Goal: Task Accomplishment & Management: Use online tool/utility

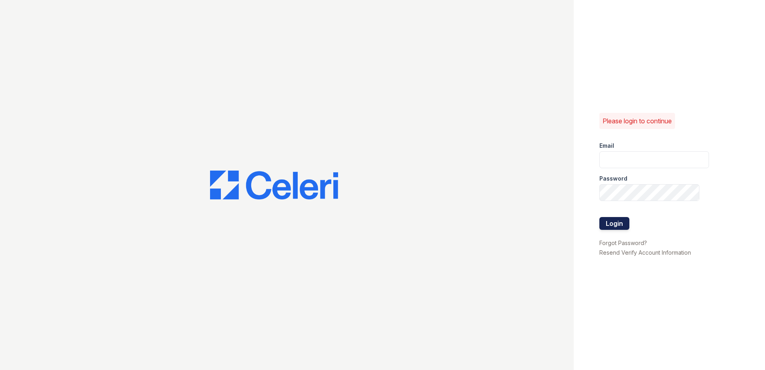
type input "[EMAIL_ADDRESS][DOMAIN_NAME]"
click at [620, 224] on button "Login" at bounding box center [614, 223] width 30 height 13
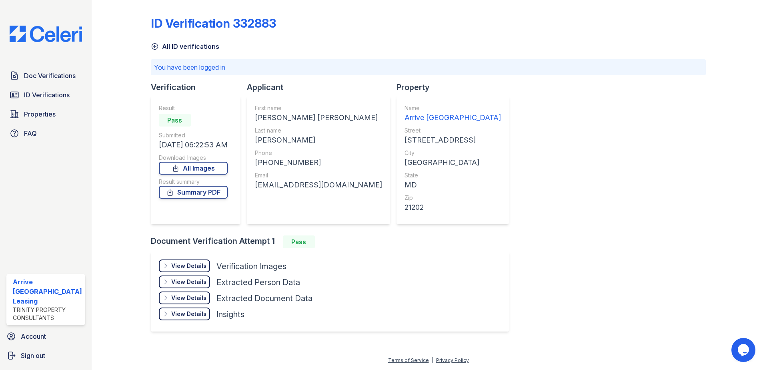
click at [155, 45] on icon at bounding box center [155, 46] width 8 height 8
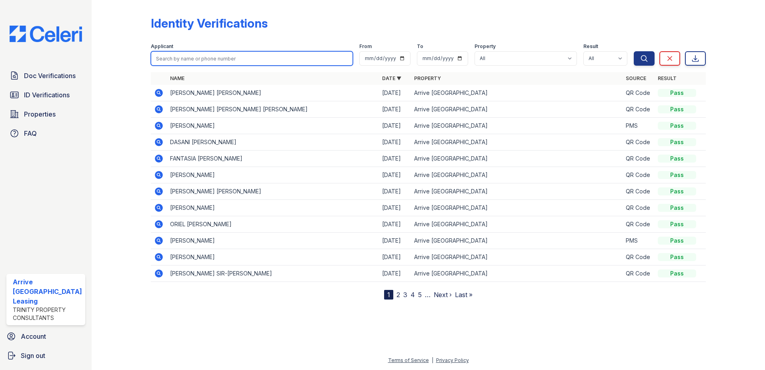
click at [222, 54] on input "search" at bounding box center [252, 58] width 202 height 14
paste input "202) 734-9412"
type input "202) 734-9412"
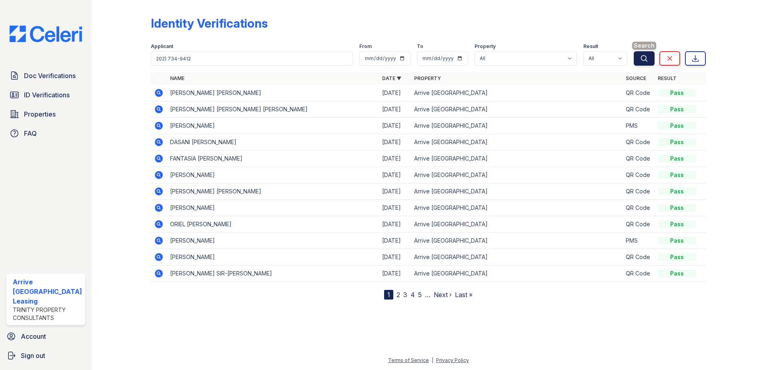
click at [647, 55] on button "Search" at bounding box center [644, 58] width 21 height 14
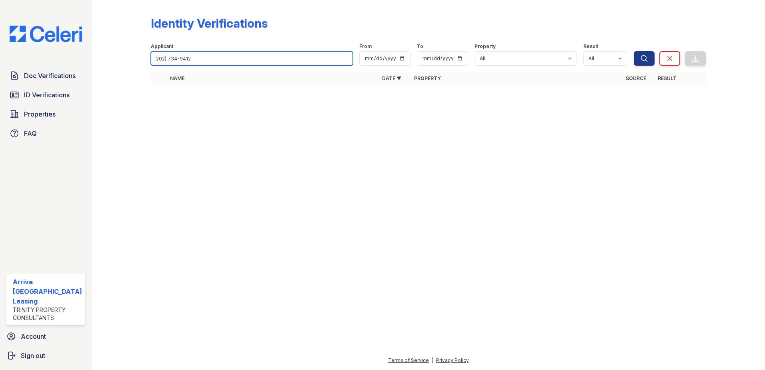
drag, startPoint x: 289, startPoint y: 61, endPoint x: 0, endPoint y: 1, distance: 295.0
click at [0, 59] on html "Doc Verifications ID Verifications Properties FAQ Arrive [GEOGRAPHIC_DATA] Leas…" at bounding box center [382, 185] width 765 height 370
type input "billly green"
click at [634, 51] on button "Search" at bounding box center [644, 58] width 21 height 14
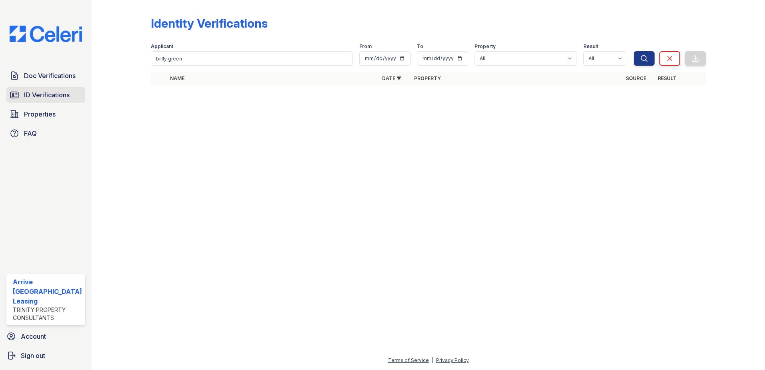
click at [56, 97] on span "ID Verifications" at bounding box center [47, 95] width 46 height 10
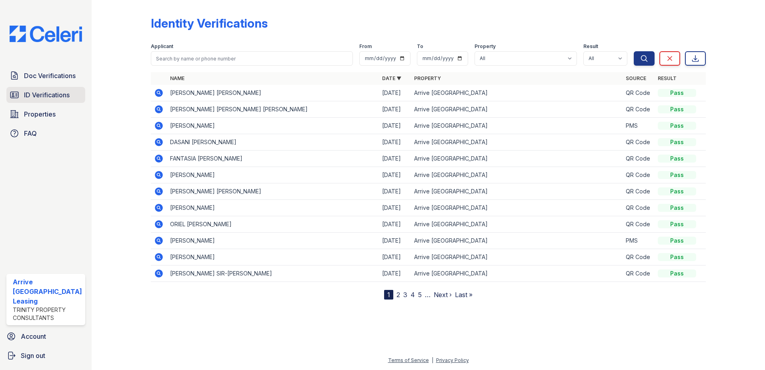
click at [56, 98] on span "ID Verifications" at bounding box center [47, 95] width 46 height 10
click at [48, 73] on span "Doc Verifications" at bounding box center [50, 76] width 52 height 10
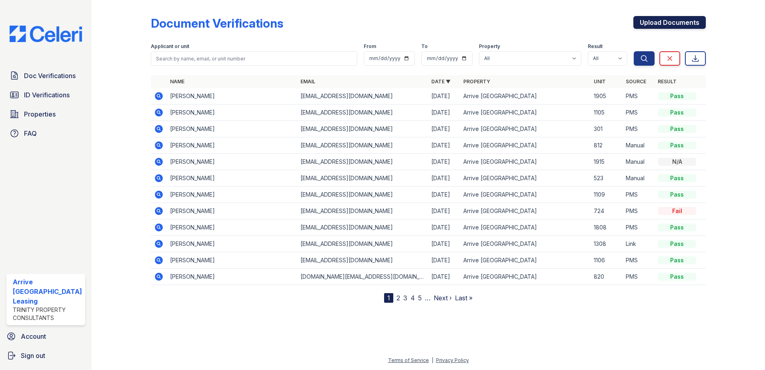
click at [659, 21] on link "Upload Documents" at bounding box center [669, 22] width 72 height 13
